Goal: Submit feedback/report problem

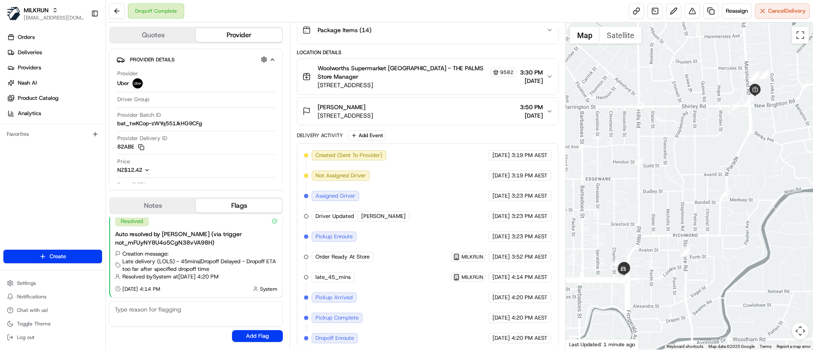
scroll to position [171, 0]
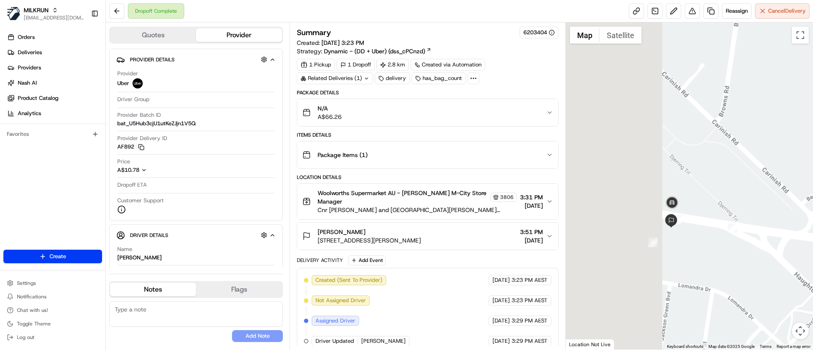
drag, startPoint x: 655, startPoint y: 185, endPoint x: 750, endPoint y: 178, distance: 95.9
click at [750, 178] on div at bounding box center [689, 185] width 248 height 327
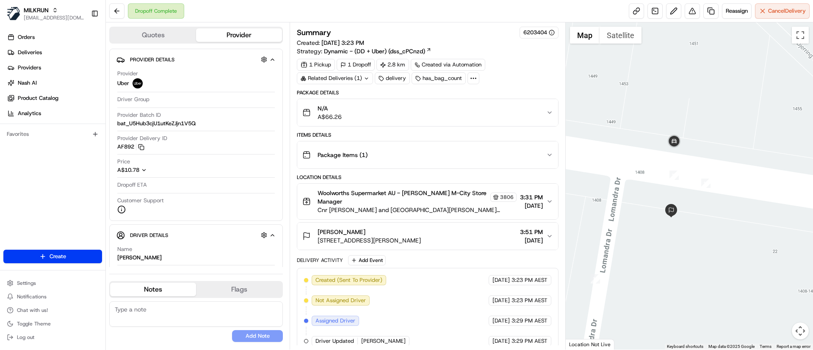
drag, startPoint x: 681, startPoint y: 249, endPoint x: 714, endPoint y: 151, distance: 103.3
click at [714, 151] on div at bounding box center [689, 185] width 248 height 327
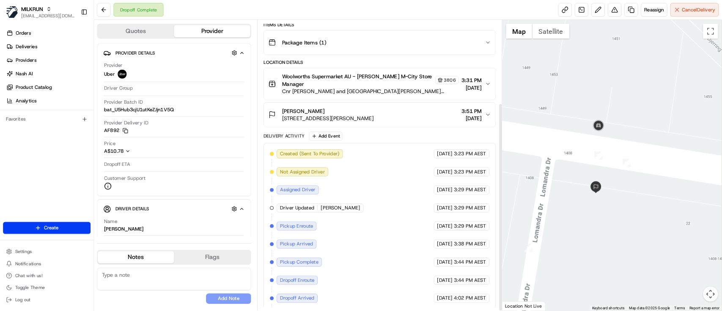
scroll to position [130, 0]
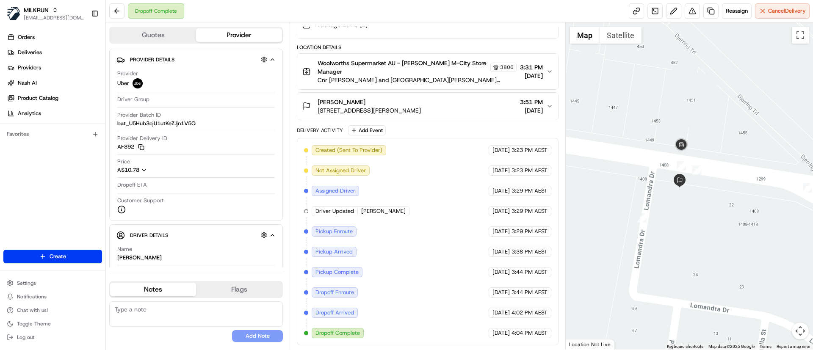
drag, startPoint x: 757, startPoint y: 253, endPoint x: 783, endPoint y: 244, distance: 27.4
click at [785, 244] on div at bounding box center [689, 185] width 248 height 327
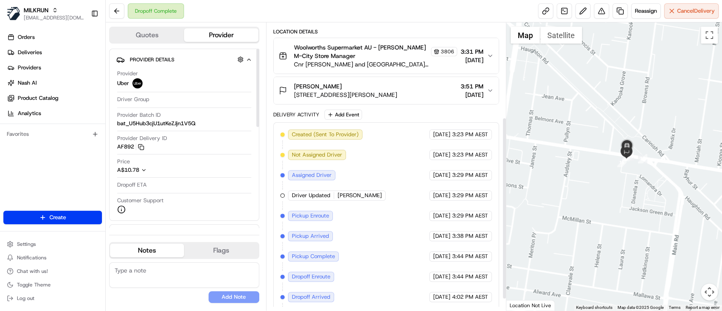
scroll to position [167, 0]
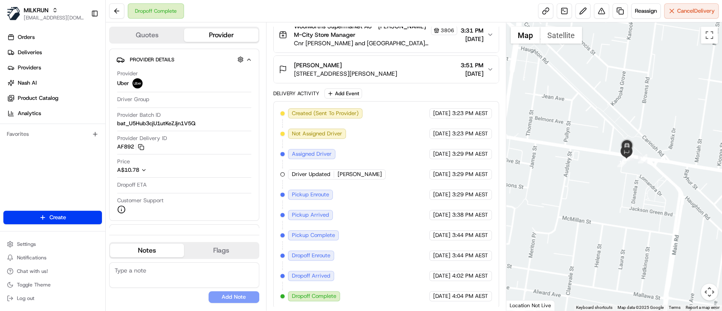
click at [358, 240] on div "Created (Sent To Provider) Uber [DATE] 3:23 PM AEST Not Assigned Driver Uber [D…" at bounding box center [387, 204] width 212 height 193
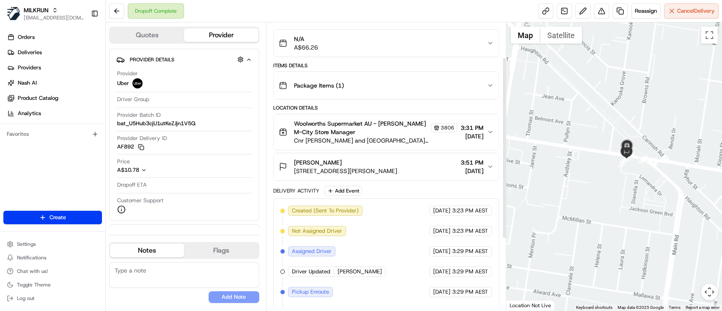
scroll to position [54, 0]
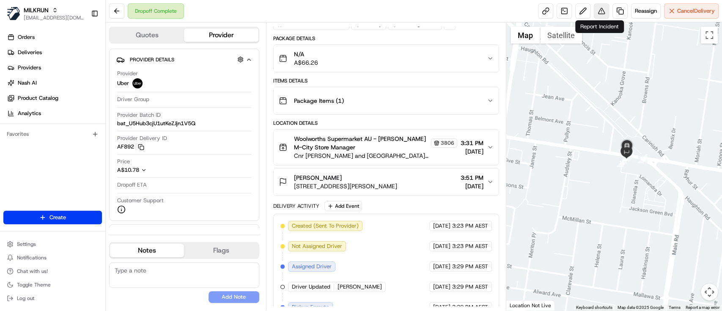
click at [598, 11] on button at bounding box center [601, 10] width 15 height 15
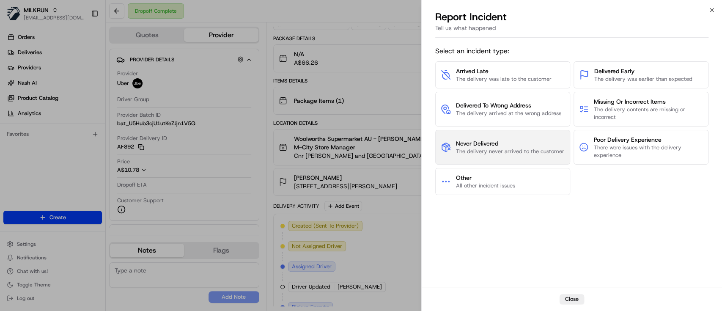
click at [520, 146] on span "Never Delivered" at bounding box center [510, 143] width 108 height 8
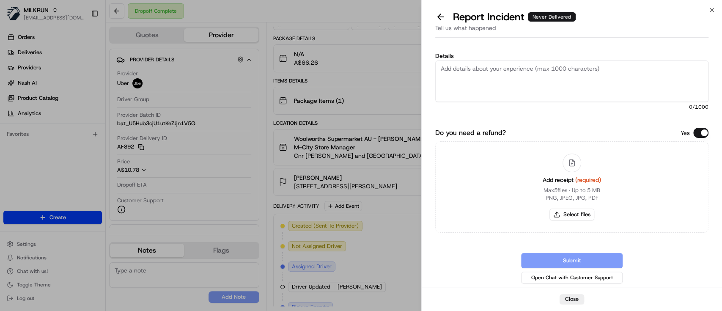
click at [514, 81] on textarea "Details" at bounding box center [572, 81] width 273 height 41
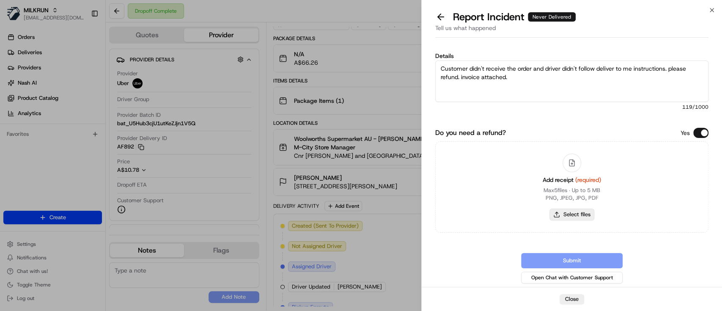
type textarea "Customer didn't receive the order and driver didn't follow deliver to me instru…"
click at [566, 218] on button "Select files" at bounding box center [572, 215] width 45 height 12
type input "C:\fakepath\[PERSON_NAME].png"
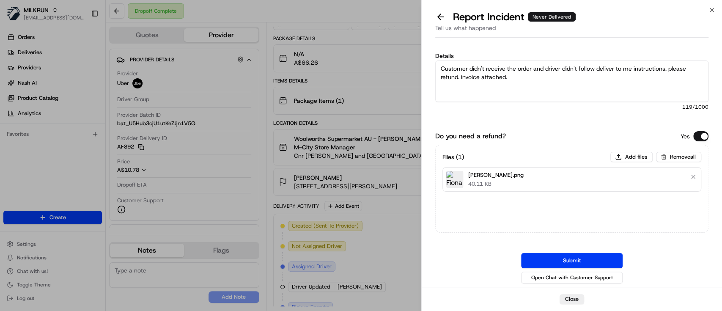
click at [573, 259] on button "Submit" at bounding box center [572, 260] width 102 height 15
